Goal: Task Accomplishment & Management: Use online tool/utility

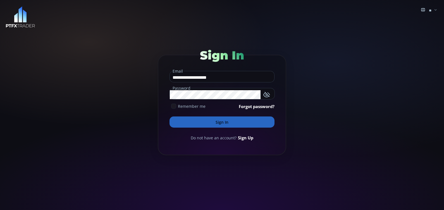
click at [173, 105] on icon at bounding box center [173, 106] width 5 height 5
click at [198, 120] on button "Sign In" at bounding box center [221, 121] width 105 height 11
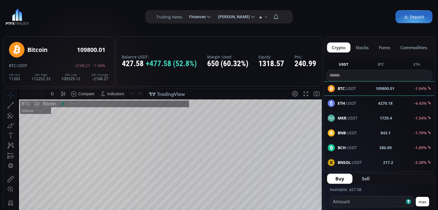
scroll to position [76, 0]
type input "********"
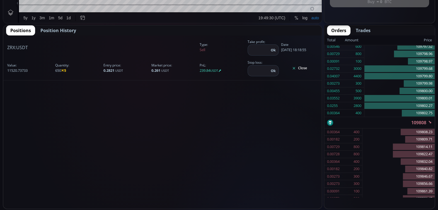
scroll to position [259, 0]
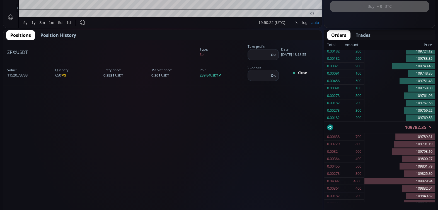
click at [293, 73] on icon at bounding box center [294, 73] width 4 height 4
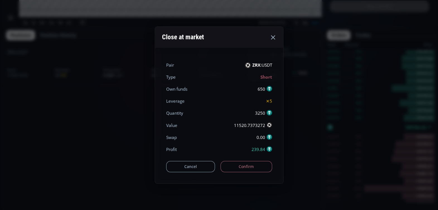
click at [243, 167] on button "Confirm" at bounding box center [247, 166] width 52 height 11
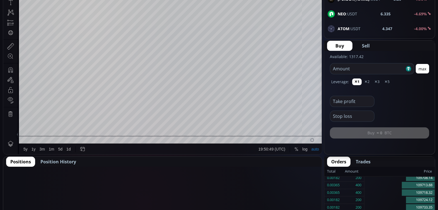
scroll to position [159, 0]
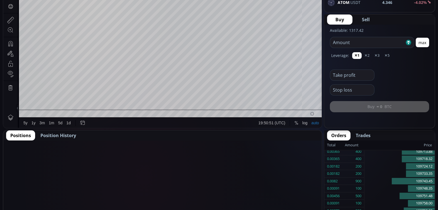
click at [69, 136] on span "Position History" at bounding box center [58, 135] width 36 height 7
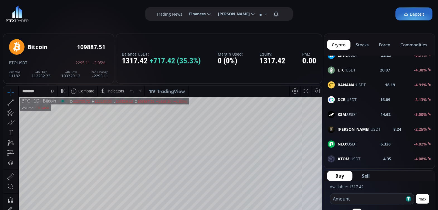
scroll to position [0, 0]
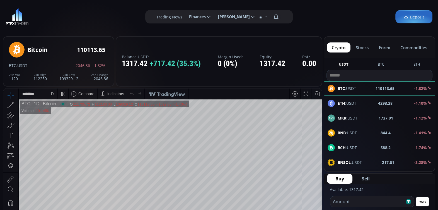
scroll to position [164, 0]
